Goal: Navigation & Orientation: Find specific page/section

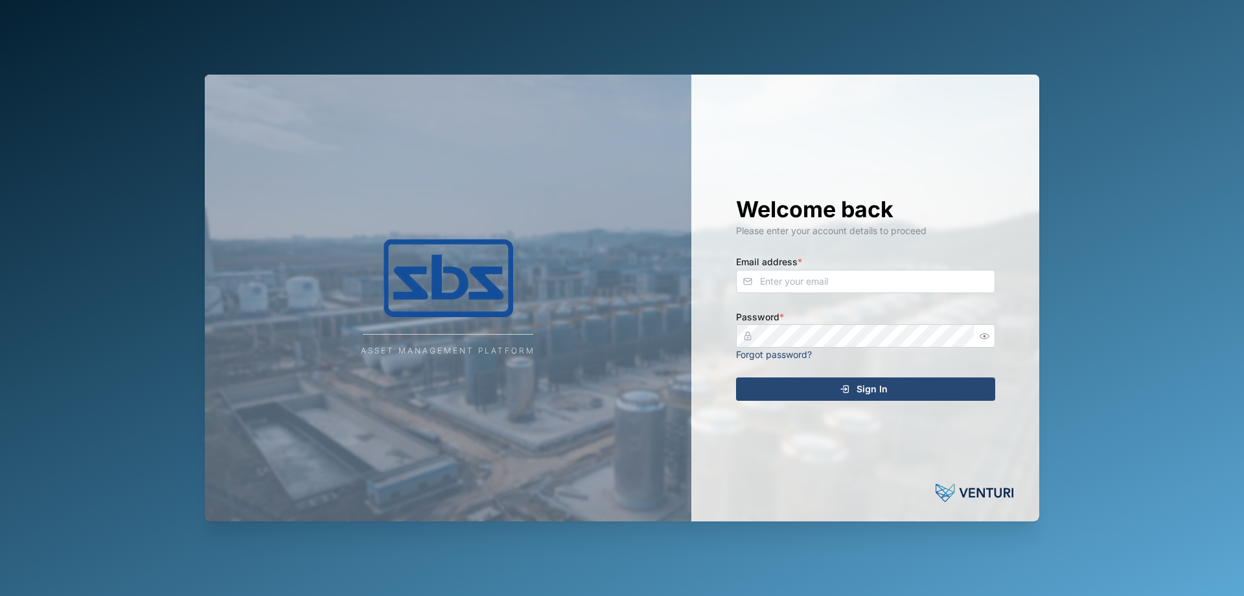
click at [761, 283] on input "Email address *" at bounding box center [865, 281] width 259 height 23
type input "anita@sbs.com.pg"
click at [837, 393] on div "Sign In" at bounding box center [864, 389] width 238 height 22
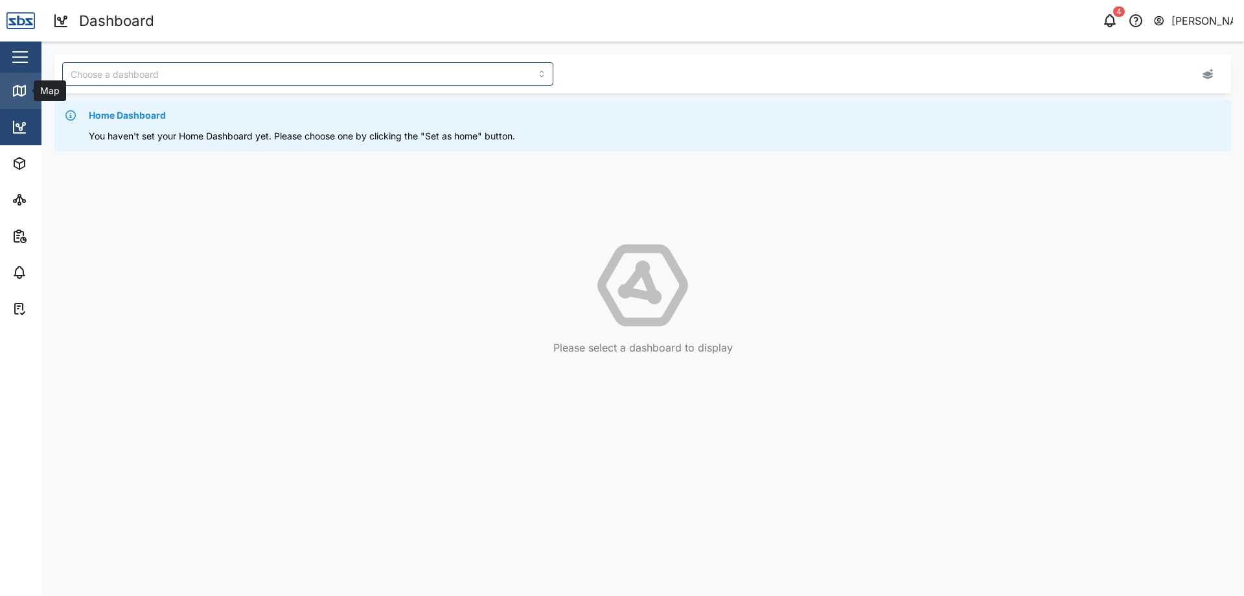
click at [12, 91] on icon at bounding box center [20, 91] width 16 height 16
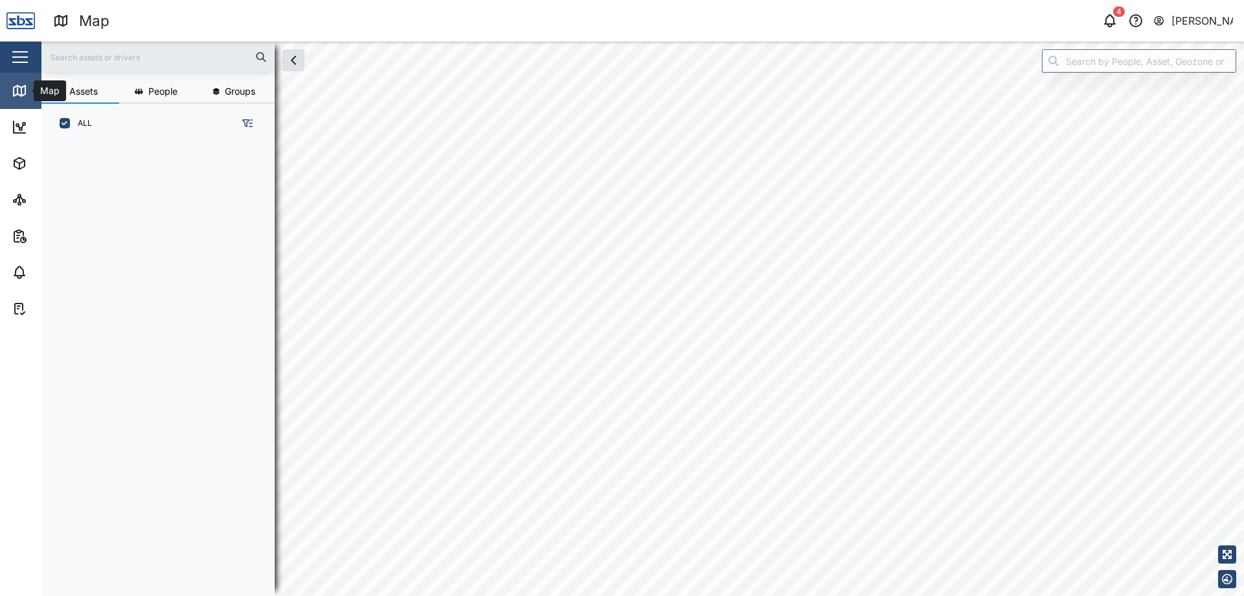
scroll to position [437, 203]
